Goal: Information Seeking & Learning: Learn about a topic

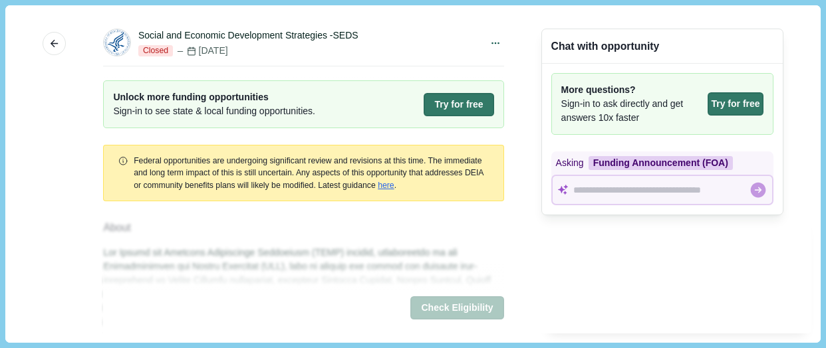
click at [677, 300] on div "Chat with opportunity More questions? Sign-in to ask directly and get answers 1…" at bounding box center [662, 174] width 242 height 318
click at [804, 120] on div "More Social and Economic Development Strategies -SEDS Closed [DATE] Share See O…" at bounding box center [413, 174] width 796 height 318
click at [424, 43] on div "Social and Economic Development Strategies -SEDS Closed [DATE]" at bounding box center [310, 43] width 344 height 28
click at [55, 43] on icon "button" at bounding box center [55, 44] width 12 height 12
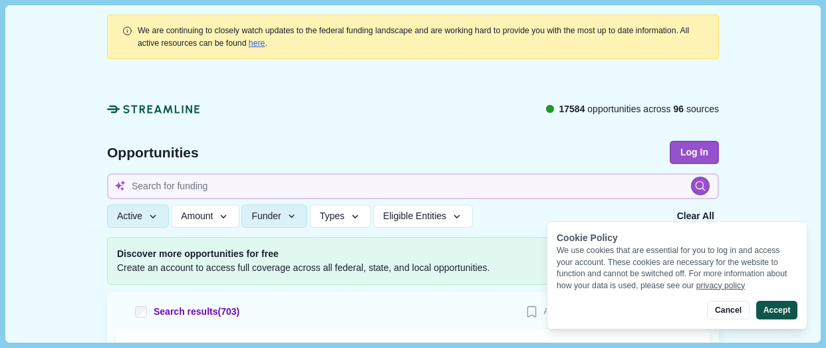
click at [773, 310] on button "Accept" at bounding box center [776, 310] width 41 height 19
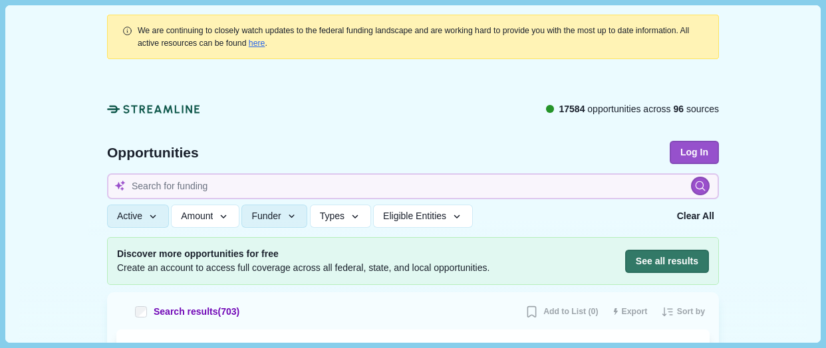
click at [778, 281] on div at bounding box center [413, 306] width 788 height 65
click at [758, 285] on div at bounding box center [413, 306] width 788 height 65
drag, startPoint x: 678, startPoint y: 258, endPoint x: 168, endPoint y: 308, distance: 513.0
click at [677, 259] on button "See all results" at bounding box center [667, 261] width 84 height 23
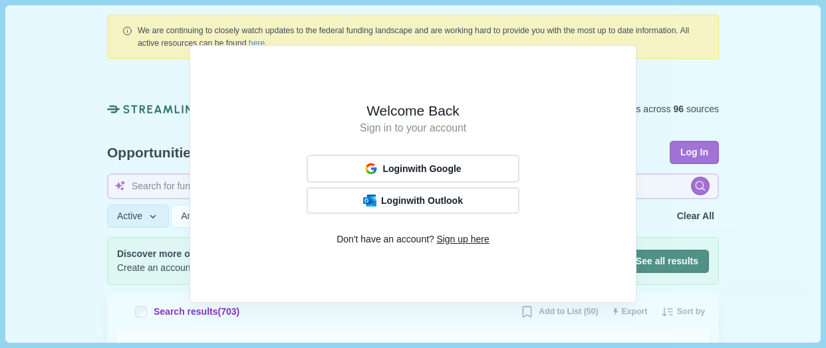
click at [647, 156] on div "Welcome Back Sign in to your account Login with Google Login with Outlook Don't…" at bounding box center [413, 174] width 826 height 348
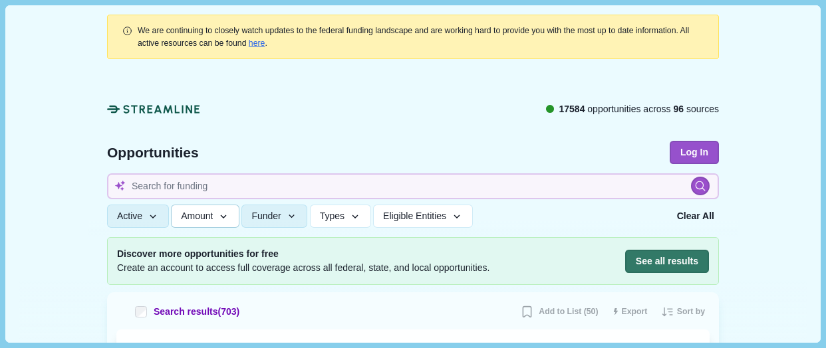
click at [229, 215] on icon "button" at bounding box center [223, 217] width 12 height 12
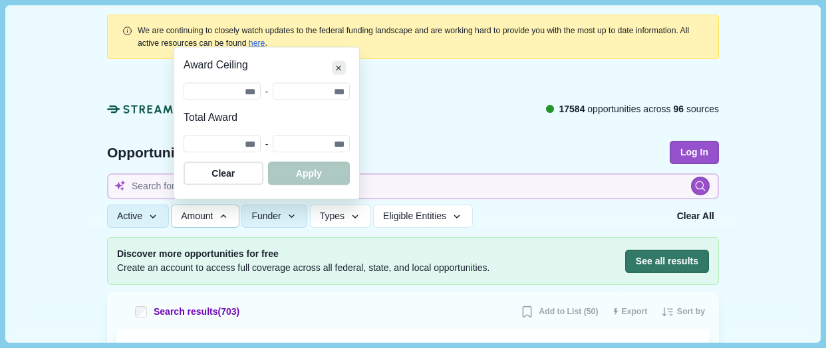
click at [338, 67] on icon "Close" at bounding box center [339, 68] width 6 height 6
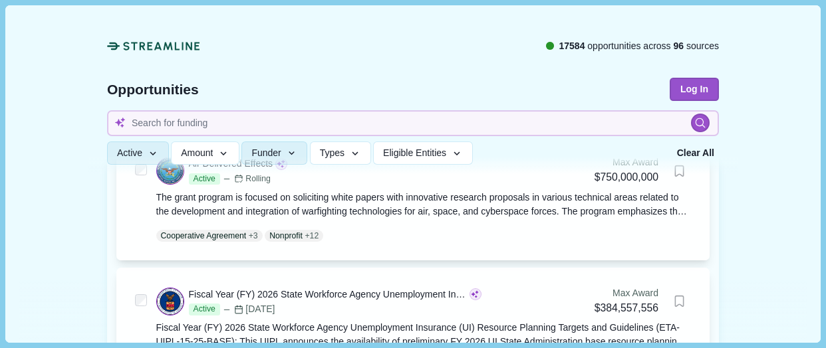
scroll to position [703, 0]
